Goal: Entertainment & Leisure: Consume media (video, audio)

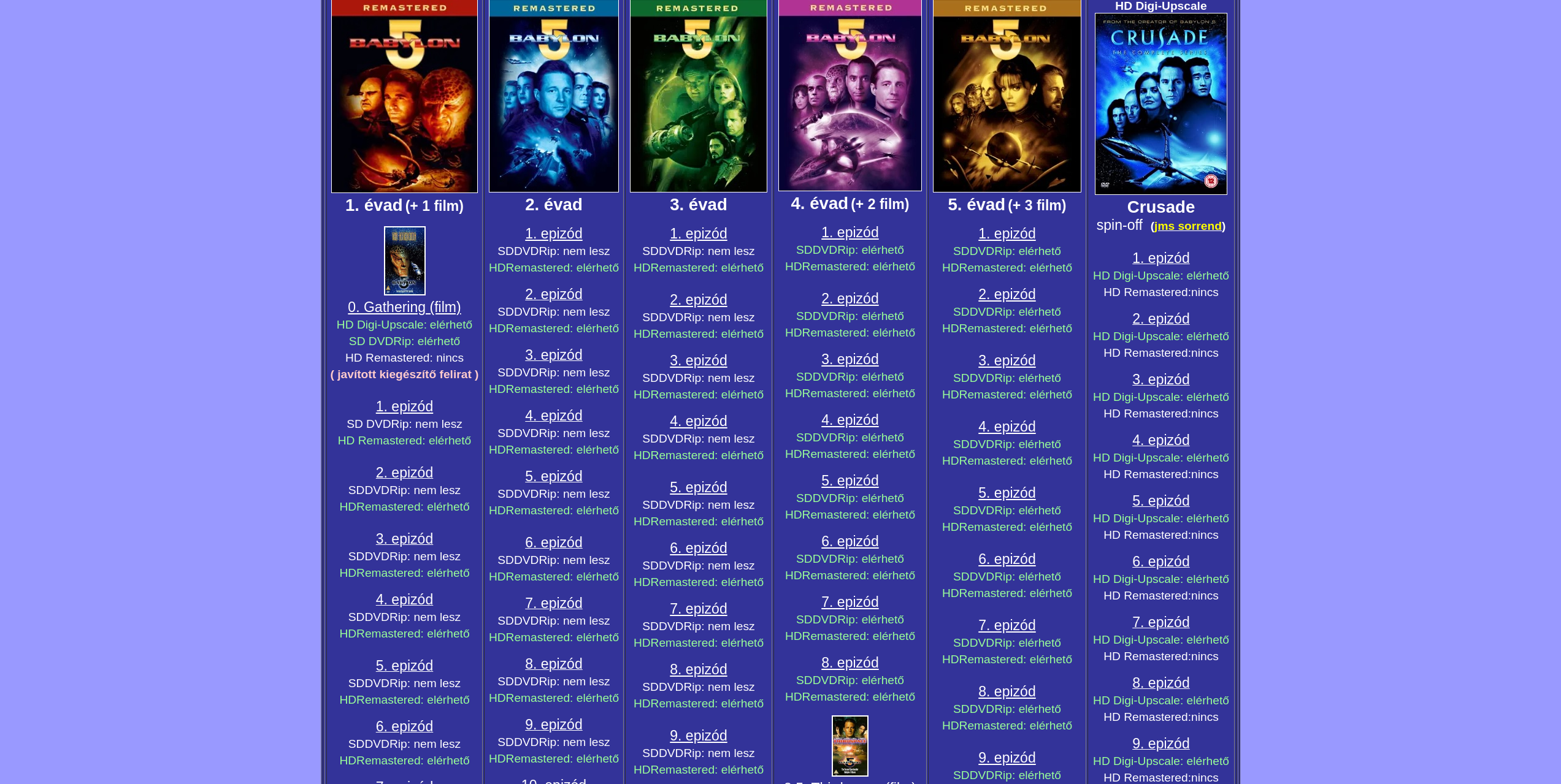
scroll to position [307, 0]
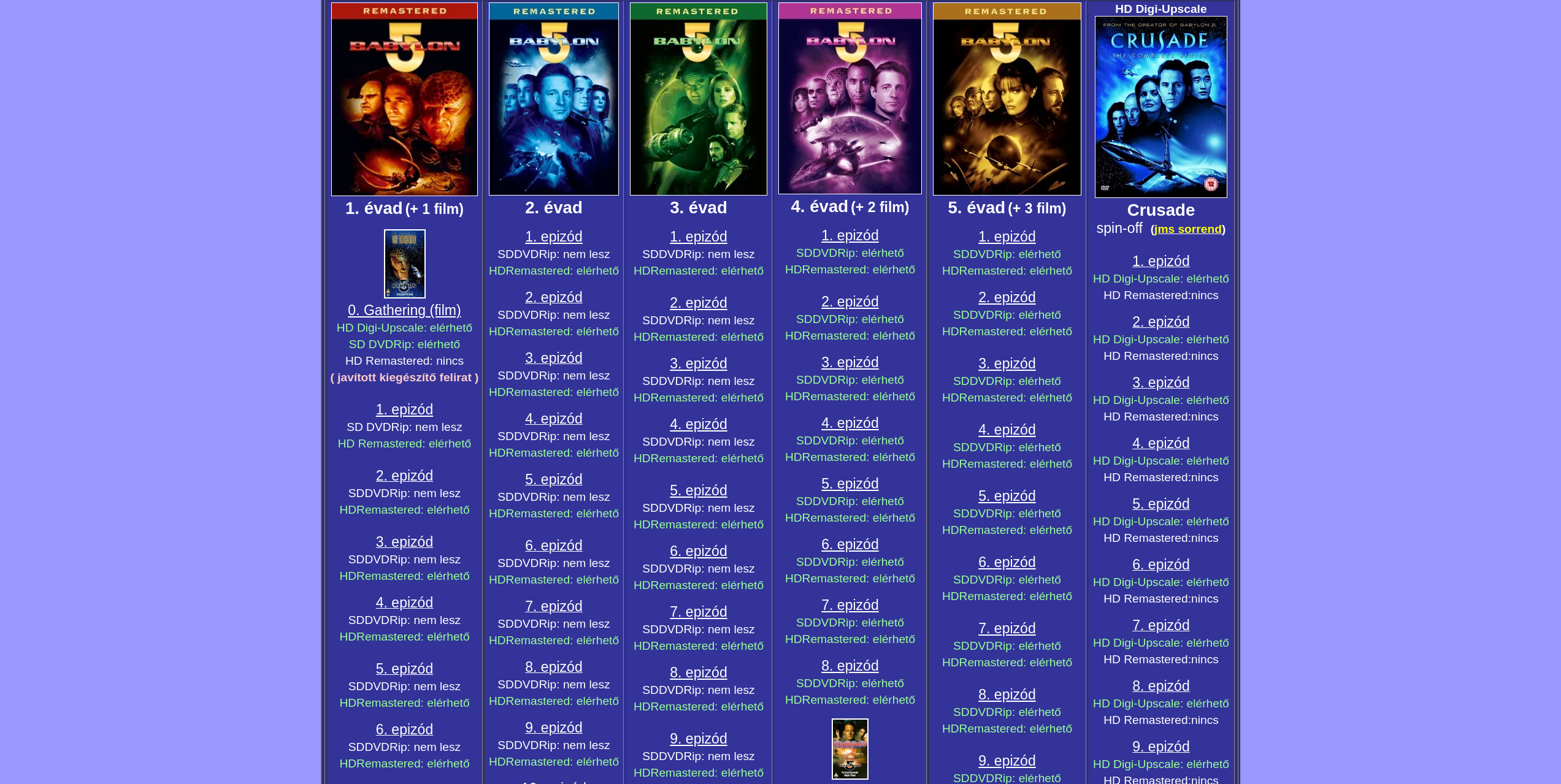
click at [701, 236] on span "1. epizód" at bounding box center [698, 236] width 57 height 16
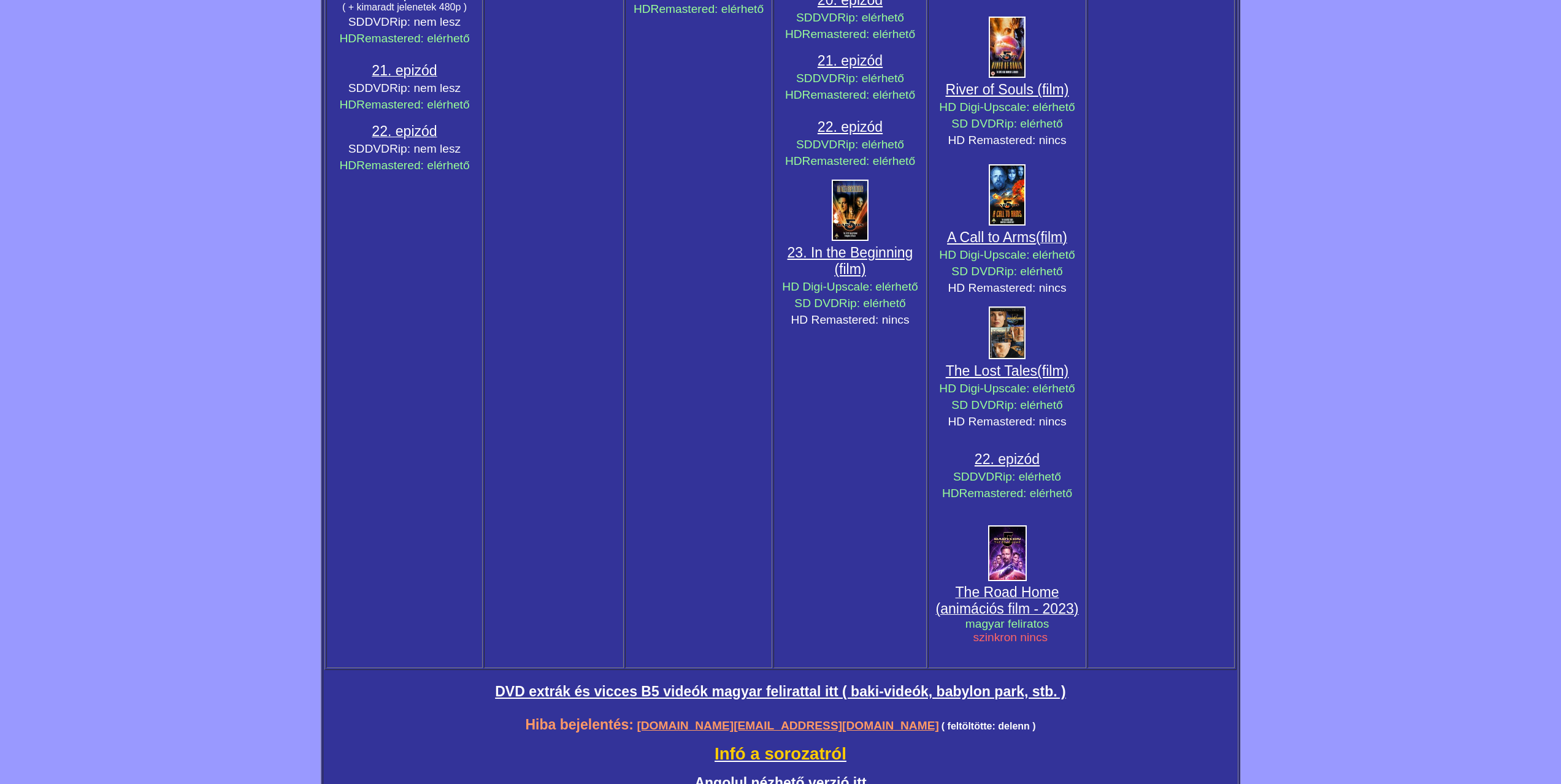
scroll to position [1931, 0]
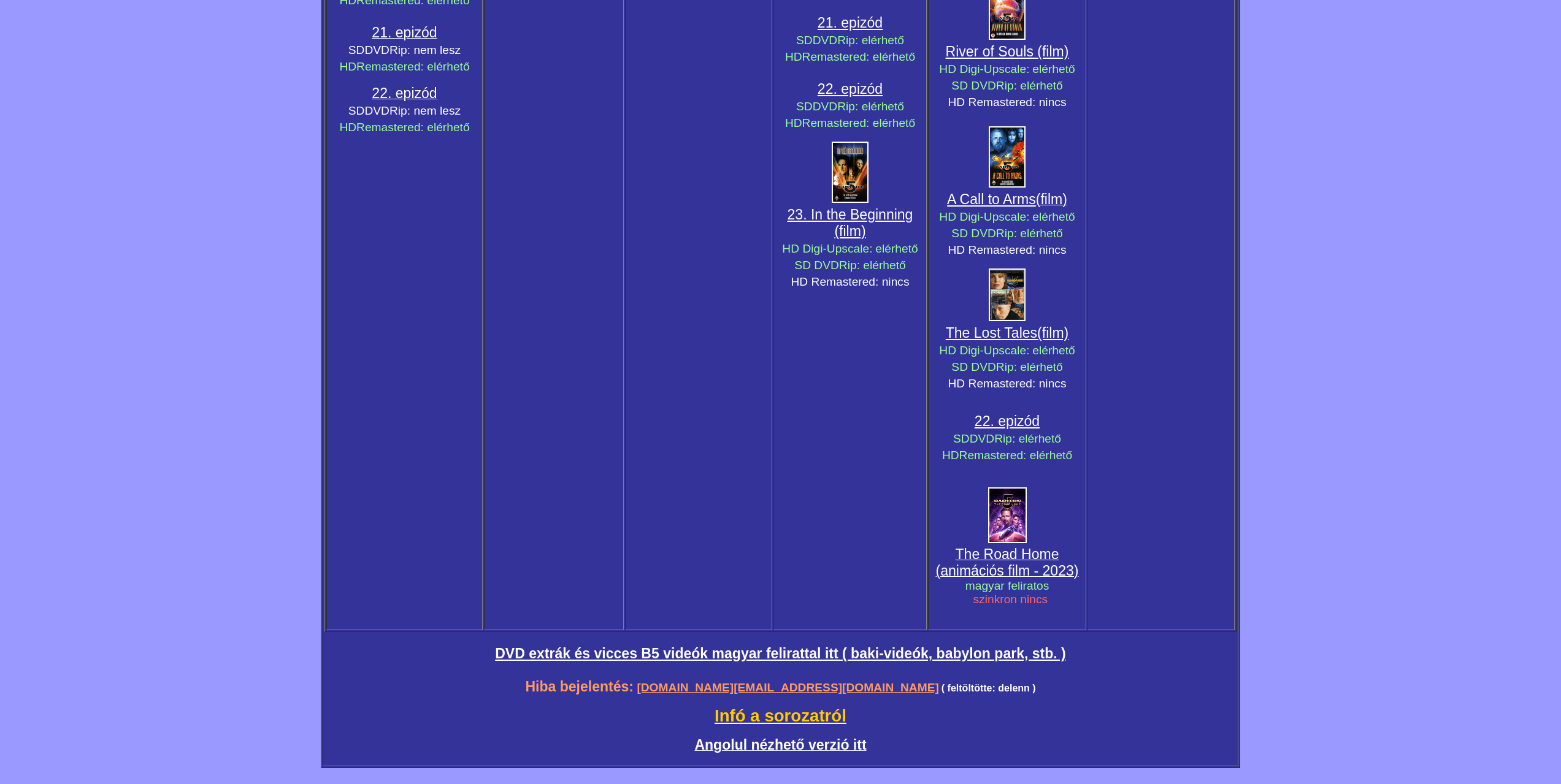
click at [740, 744] on span "Angolul nézhető verzió itt" at bounding box center [780, 744] width 172 height 16
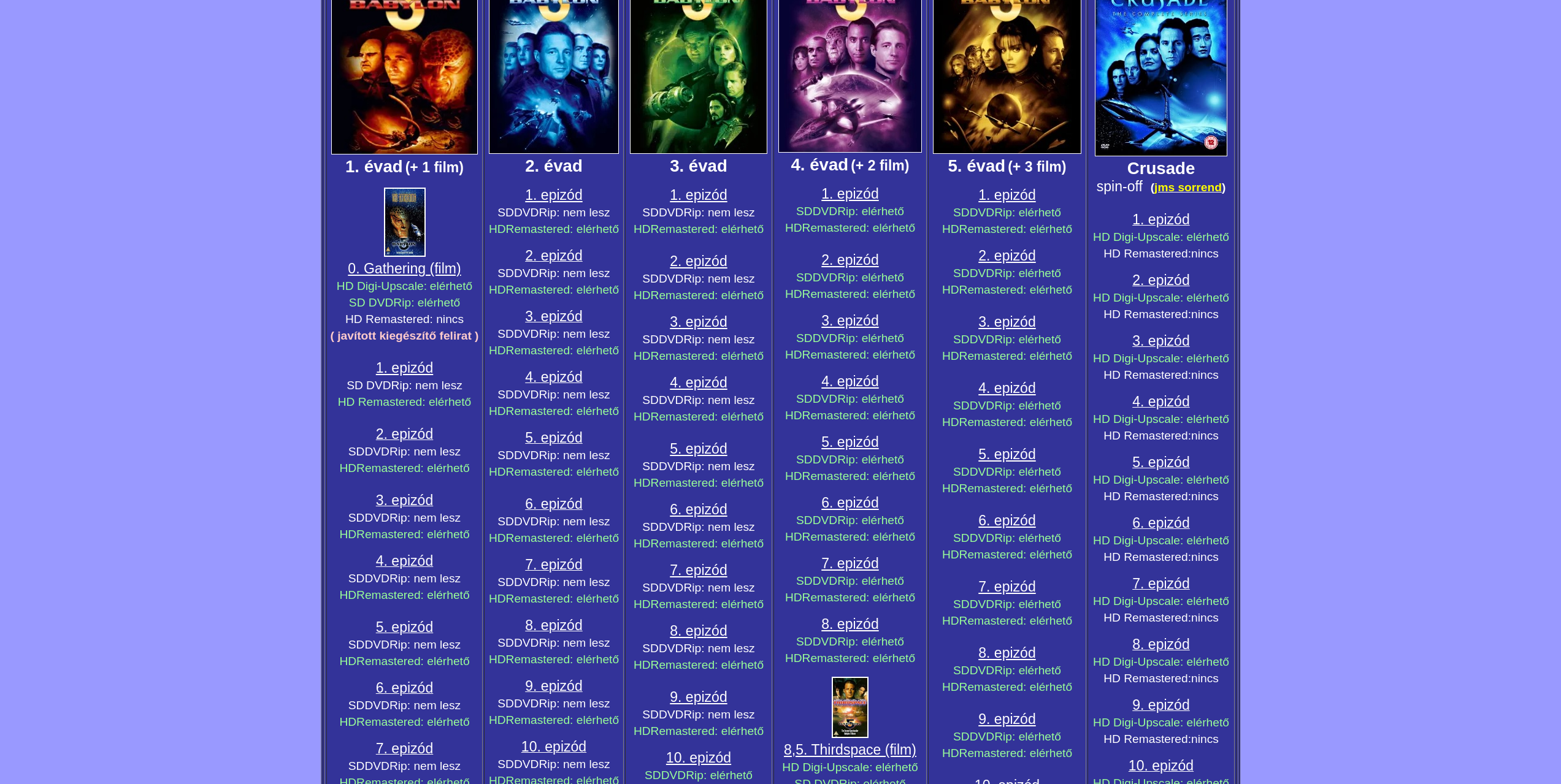
scroll to position [307, 0]
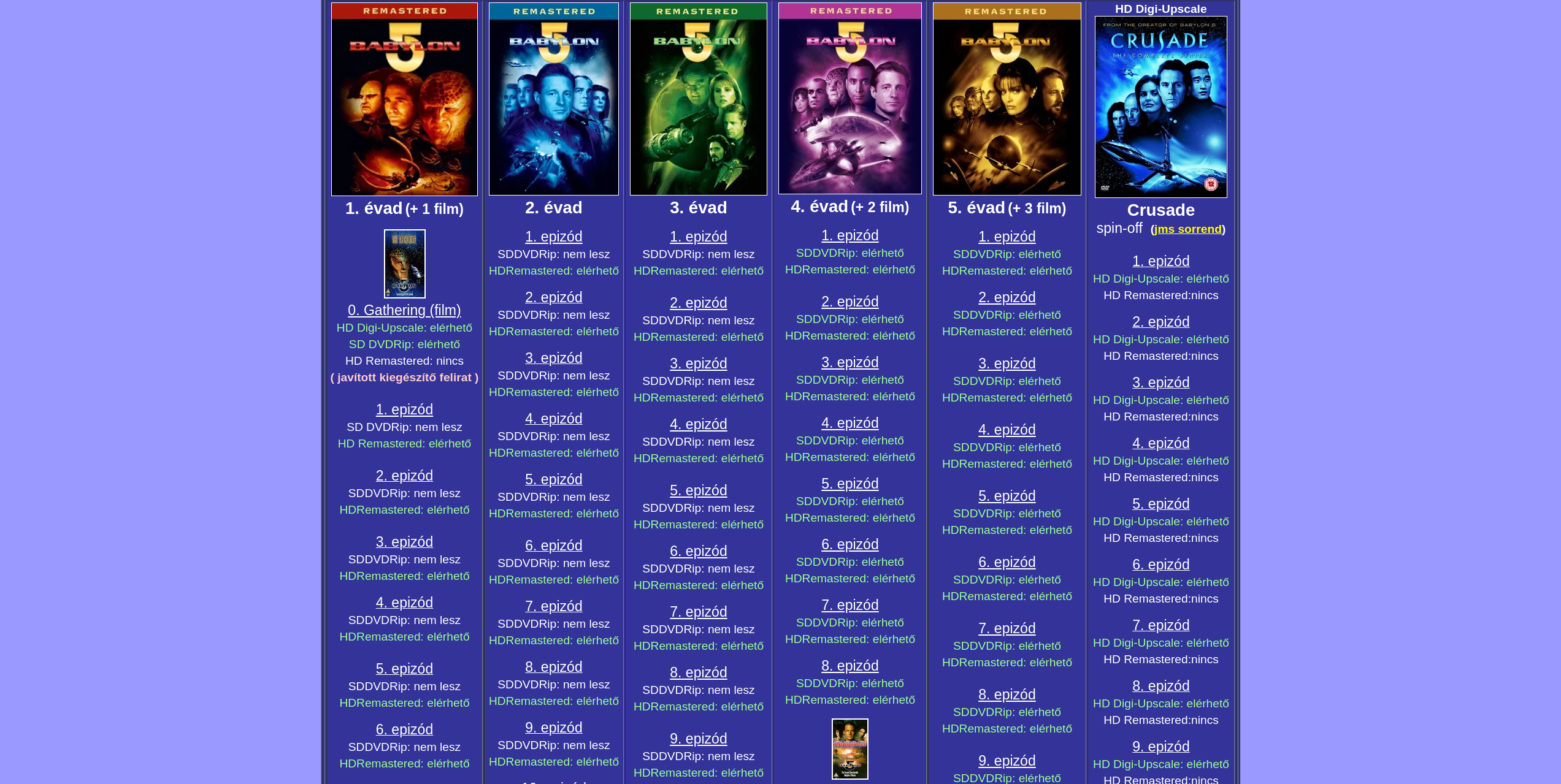
click at [692, 233] on span "1. epizód" at bounding box center [698, 236] width 57 height 16
